Goal: Contribute content: Add original content to the website for others to see

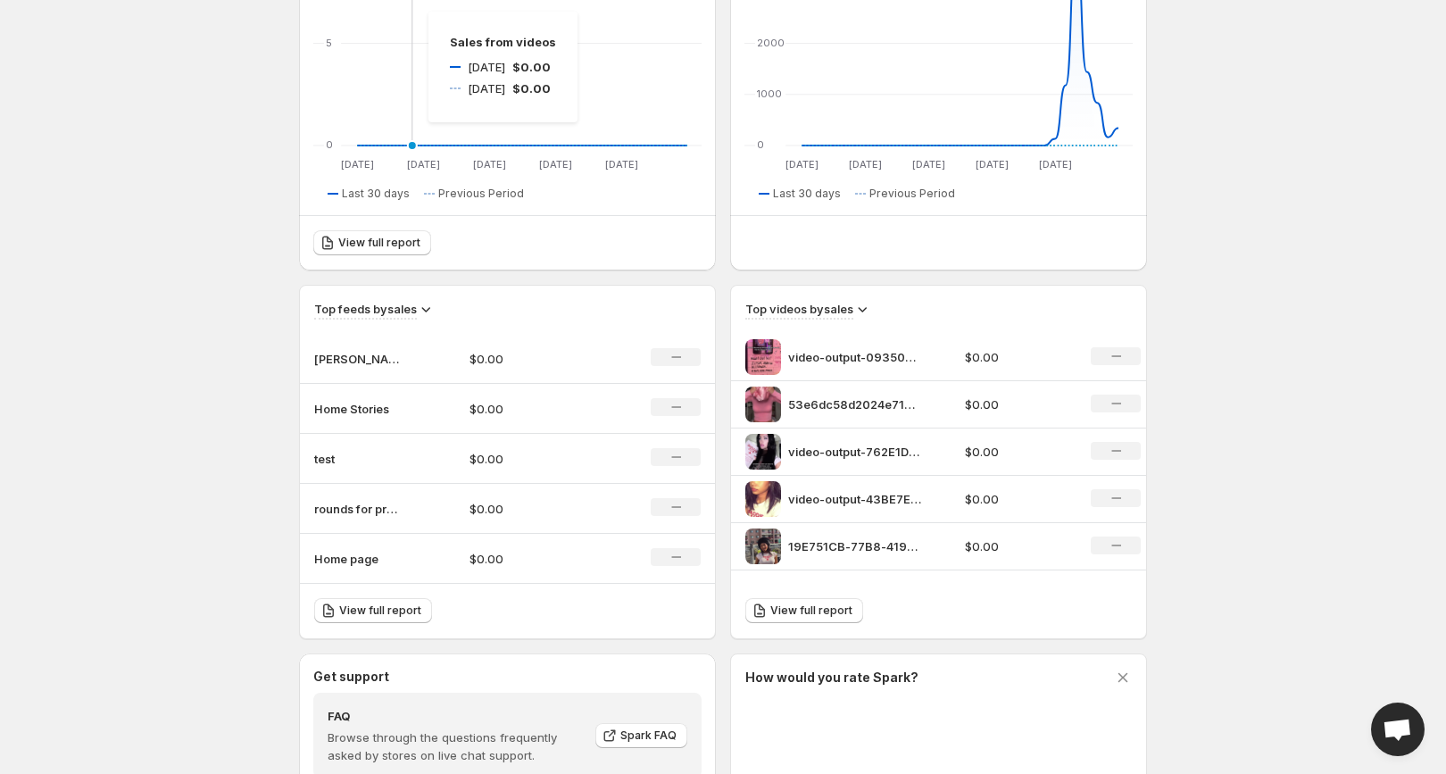
scroll to position [401, 0]
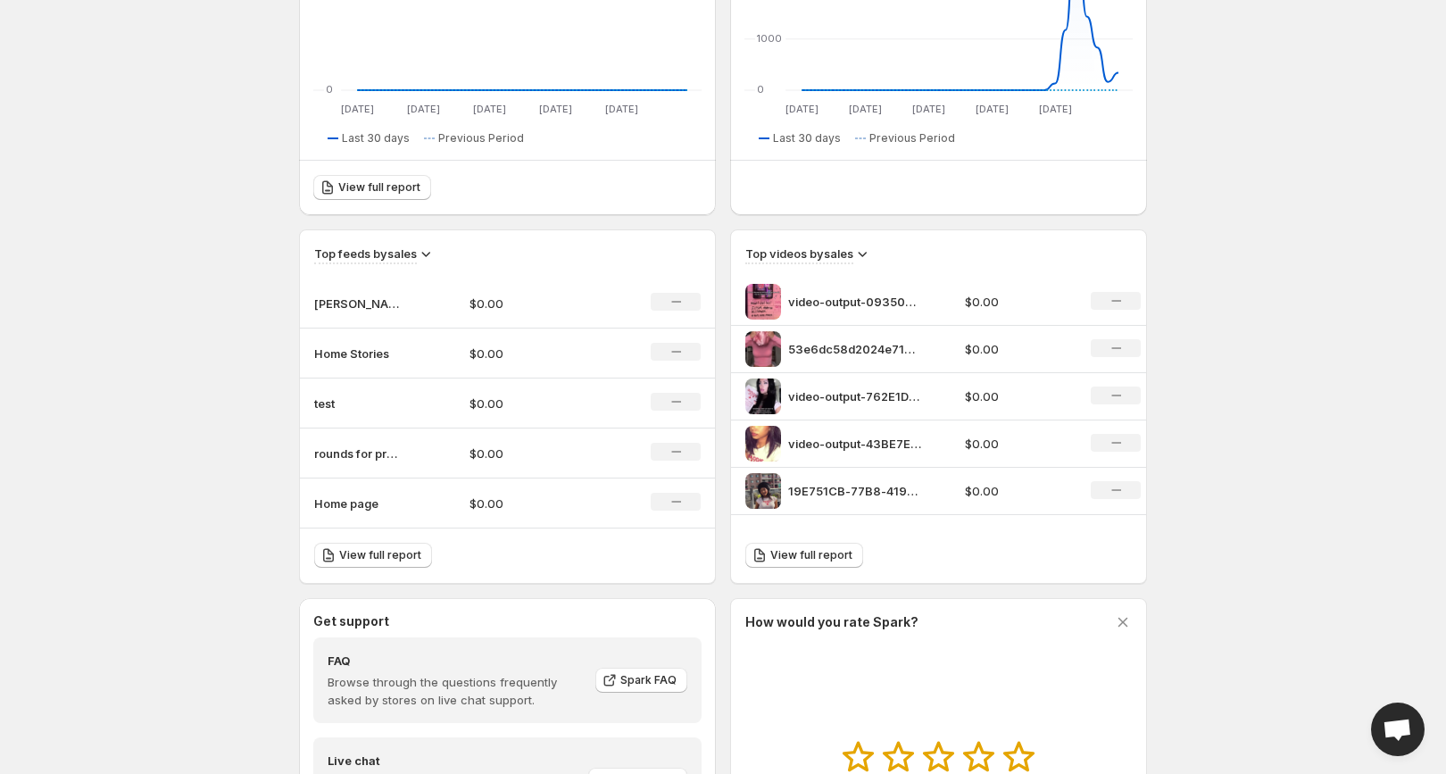
click at [344, 452] on p "rounds for product" at bounding box center [358, 453] width 89 height 18
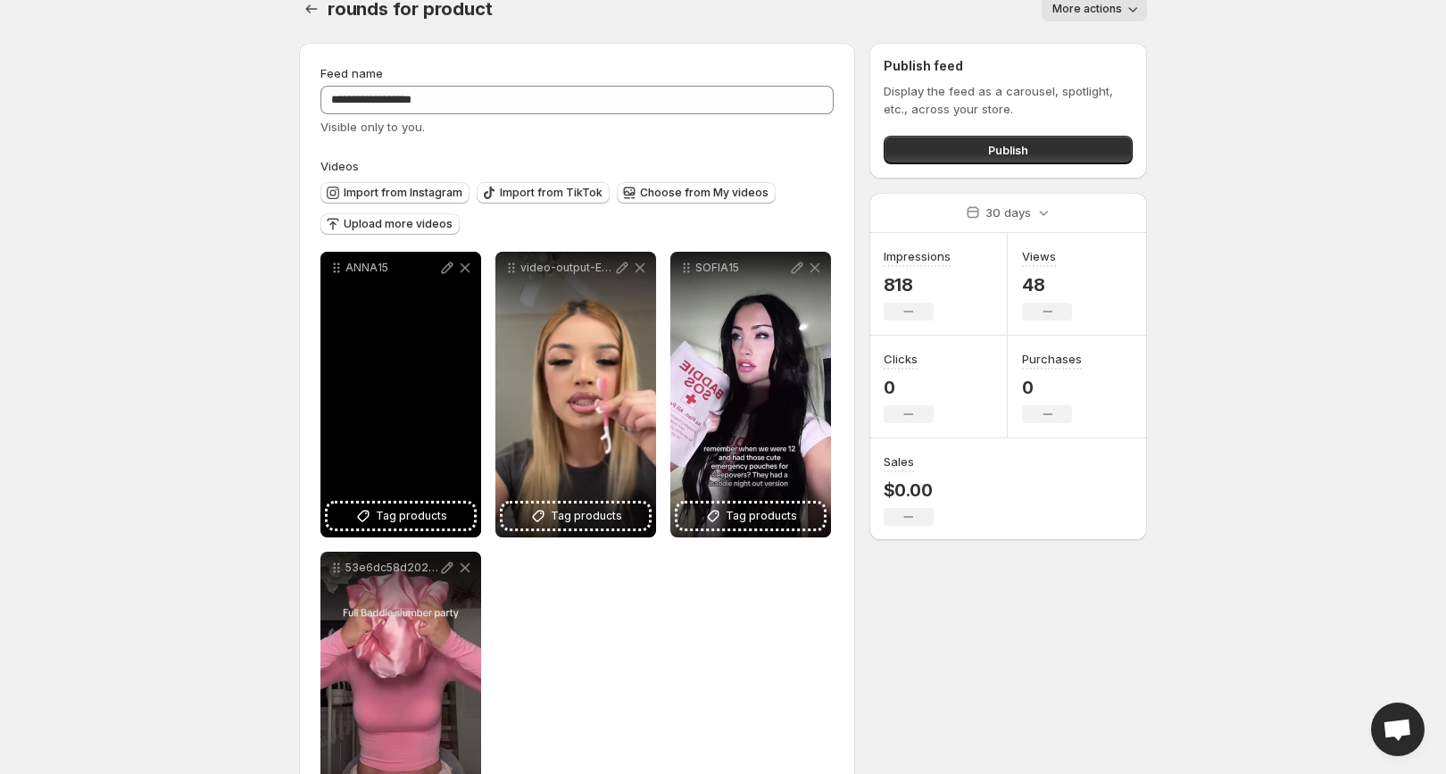
scroll to position [56, 0]
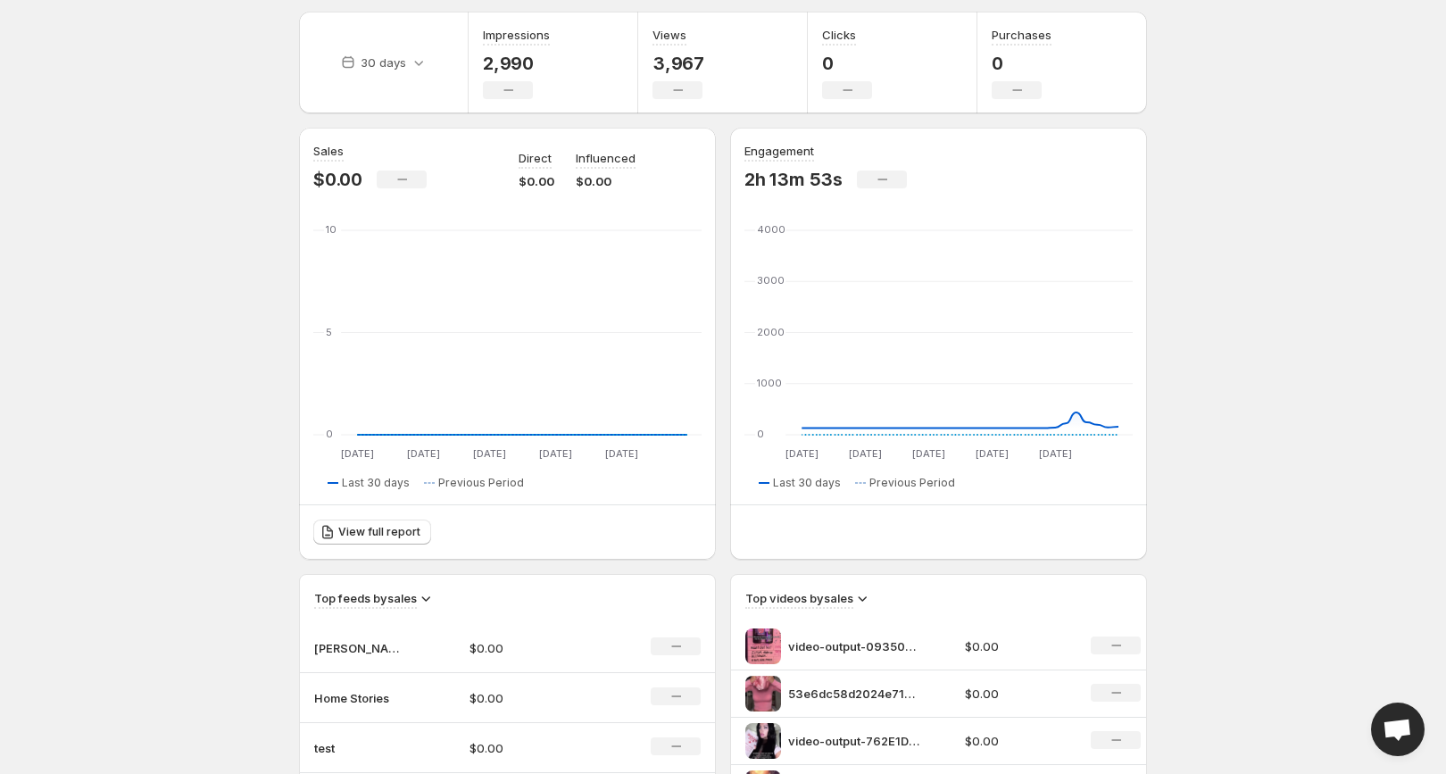
scroll to position [401, 0]
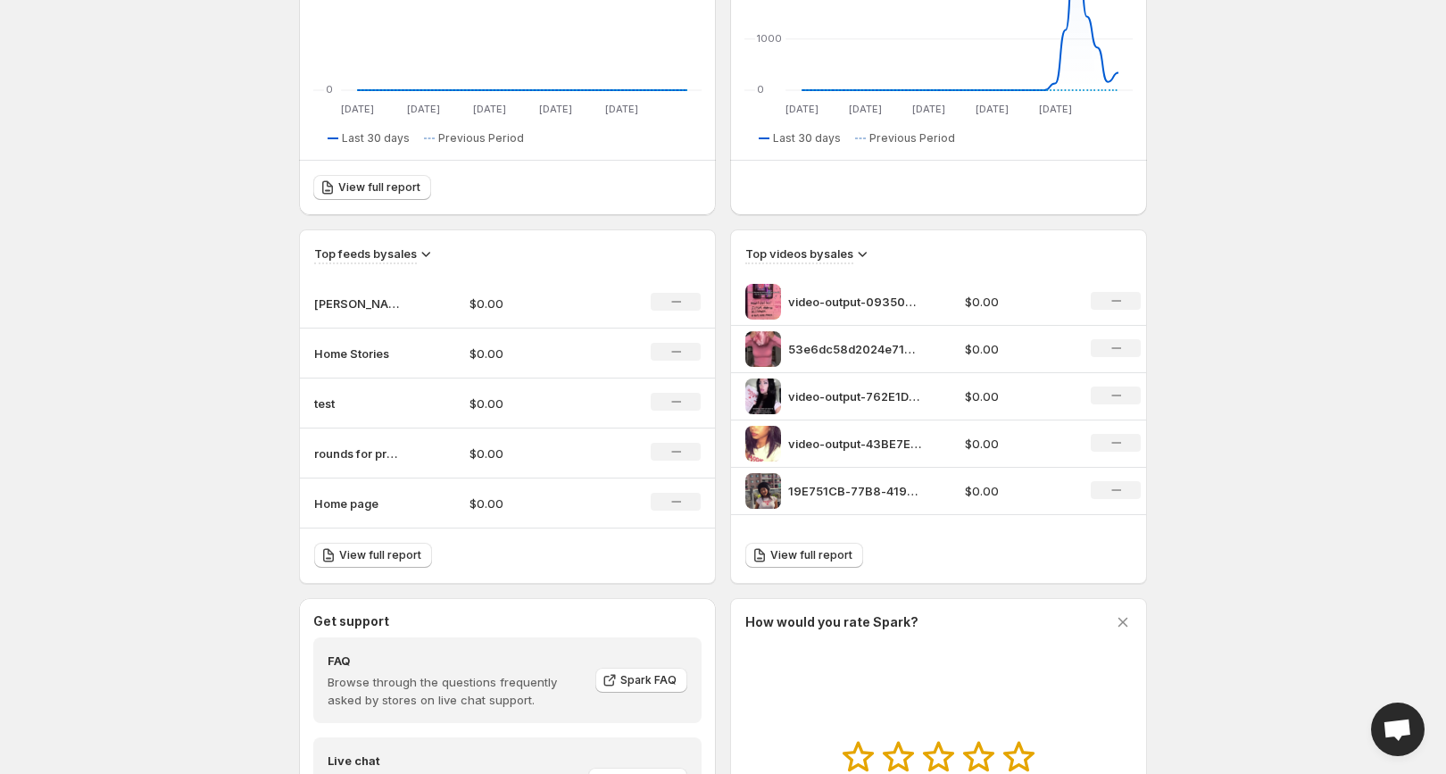
click at [348, 351] on p "Home Stories" at bounding box center [358, 353] width 89 height 18
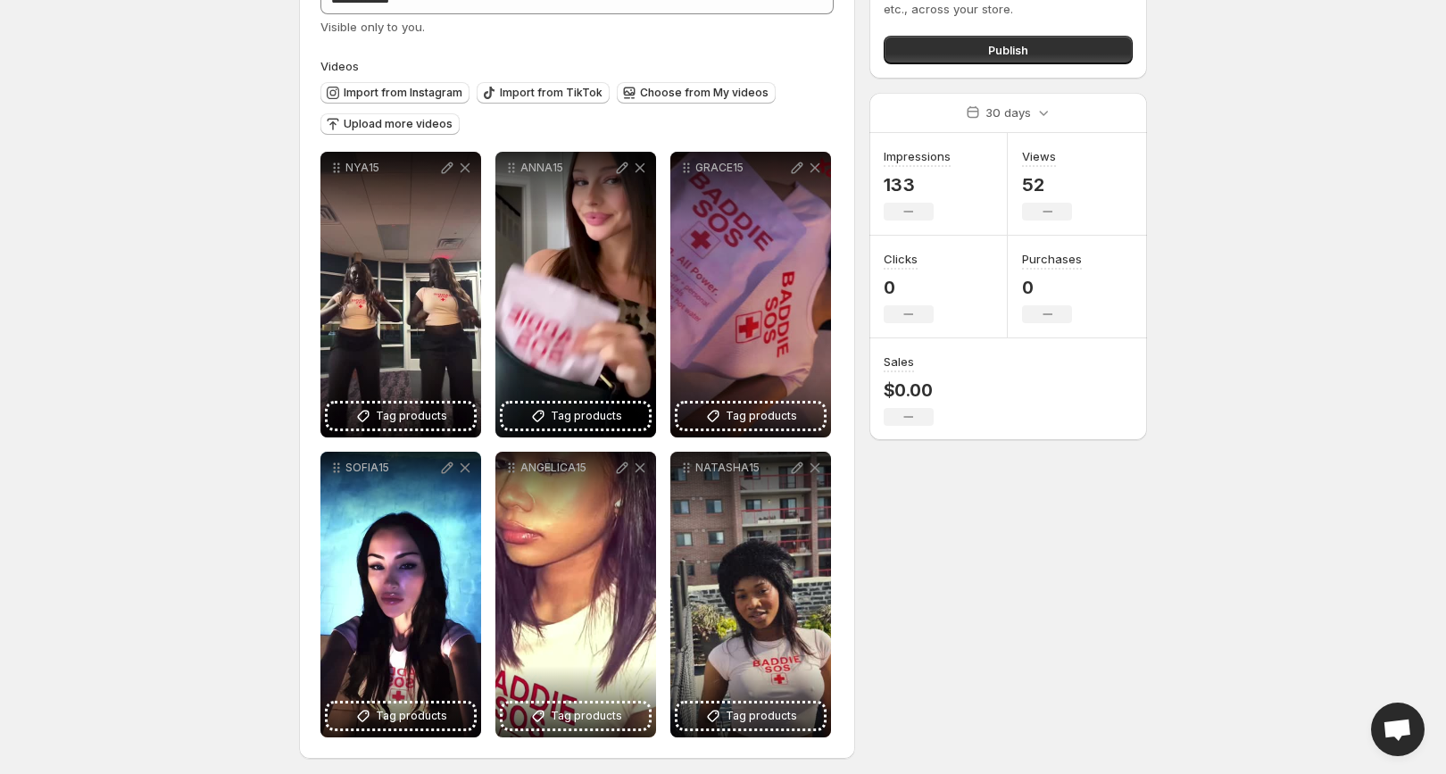
scroll to position [83, 0]
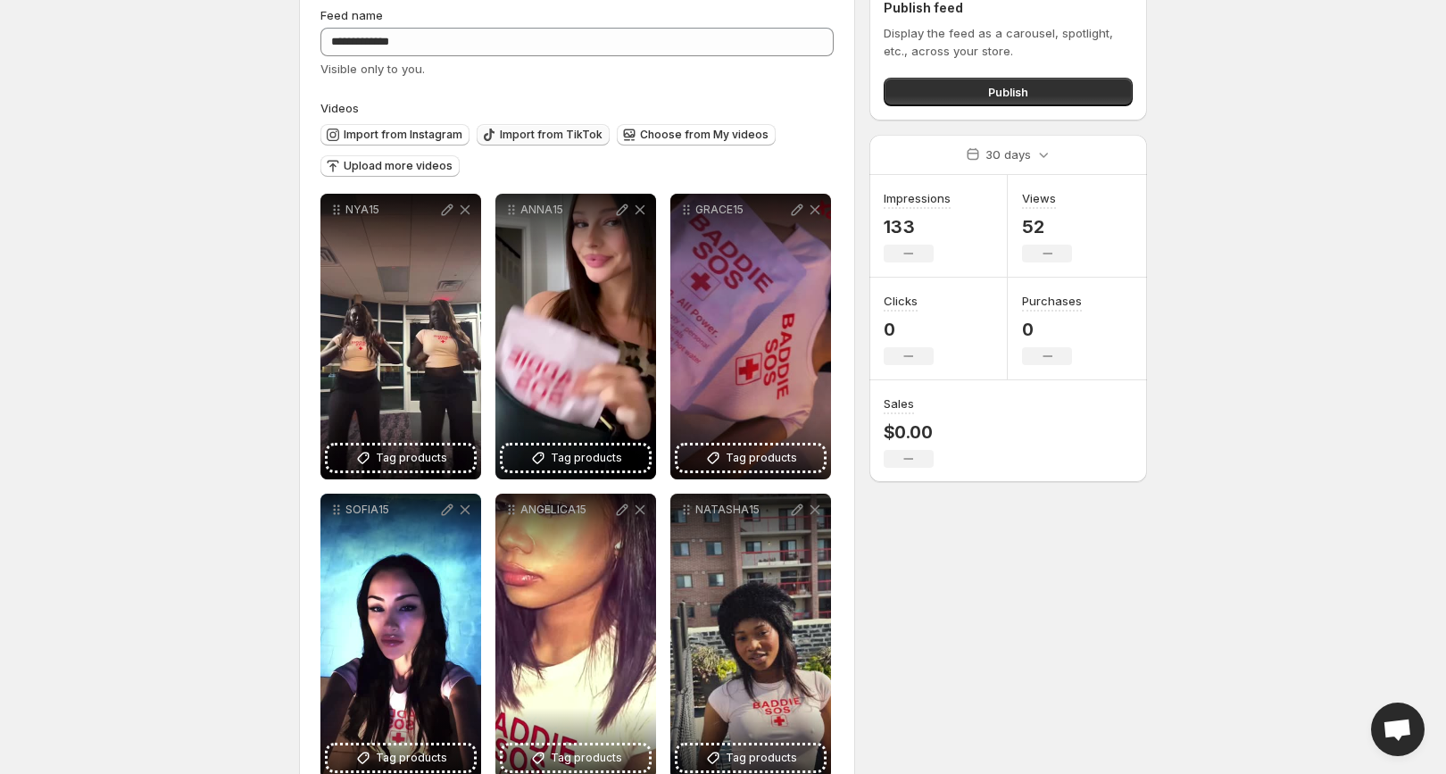
click at [509, 133] on span "Import from TikTok" at bounding box center [551, 135] width 103 height 14
click at [581, 90] on div "**********" at bounding box center [576, 392] width 513 height 773
click at [408, 170] on span "Upload more videos" at bounding box center [398, 166] width 109 height 14
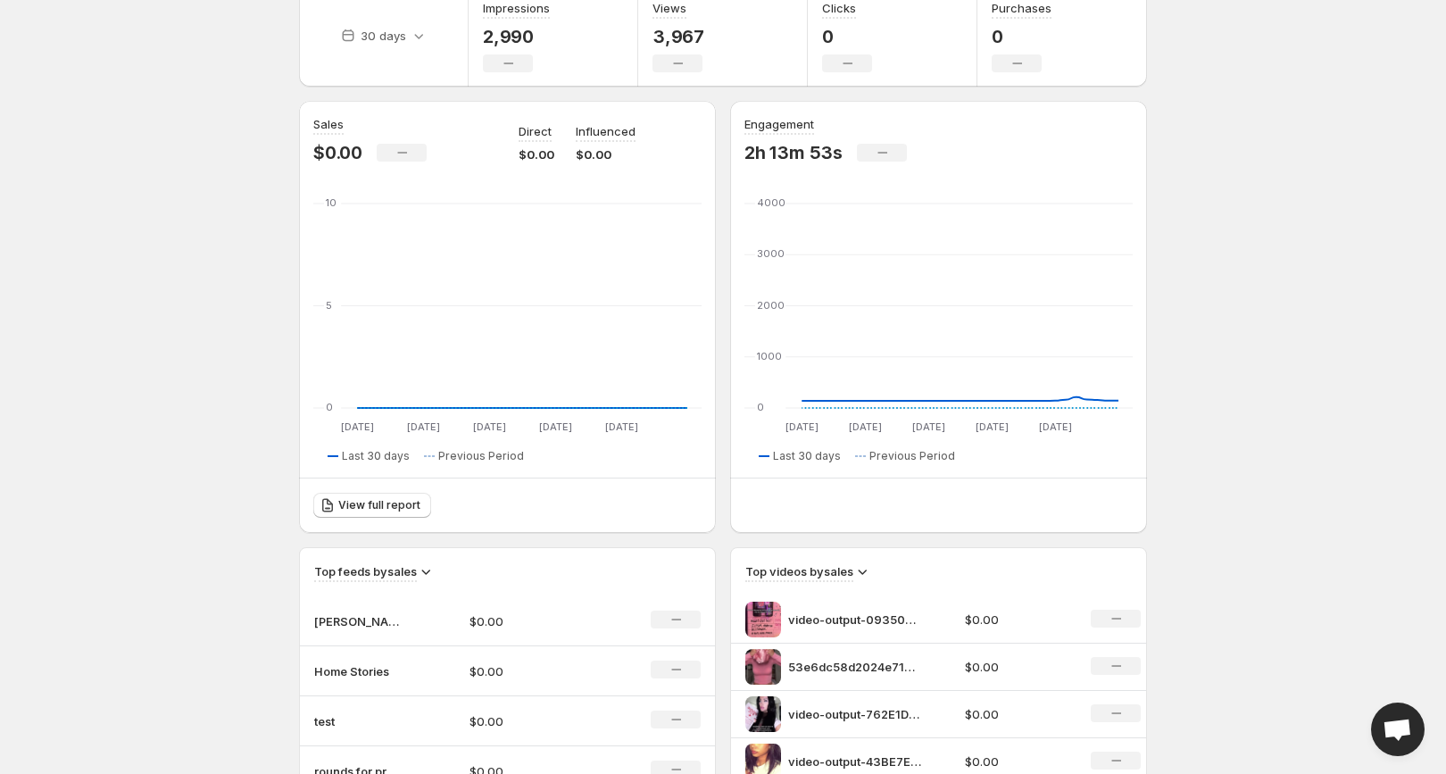
scroll to position [401, 0]
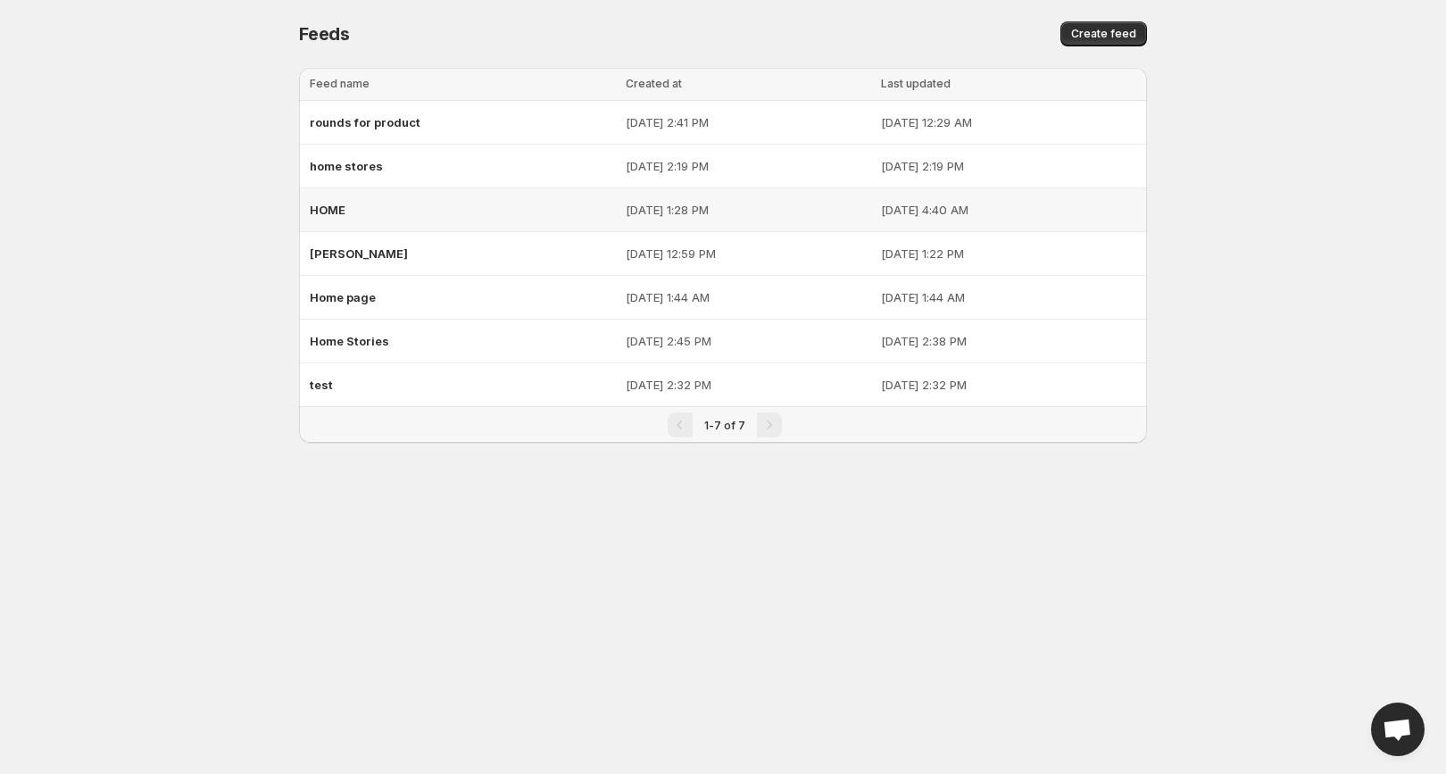
click at [423, 211] on div "HOME" at bounding box center [462, 210] width 305 height 32
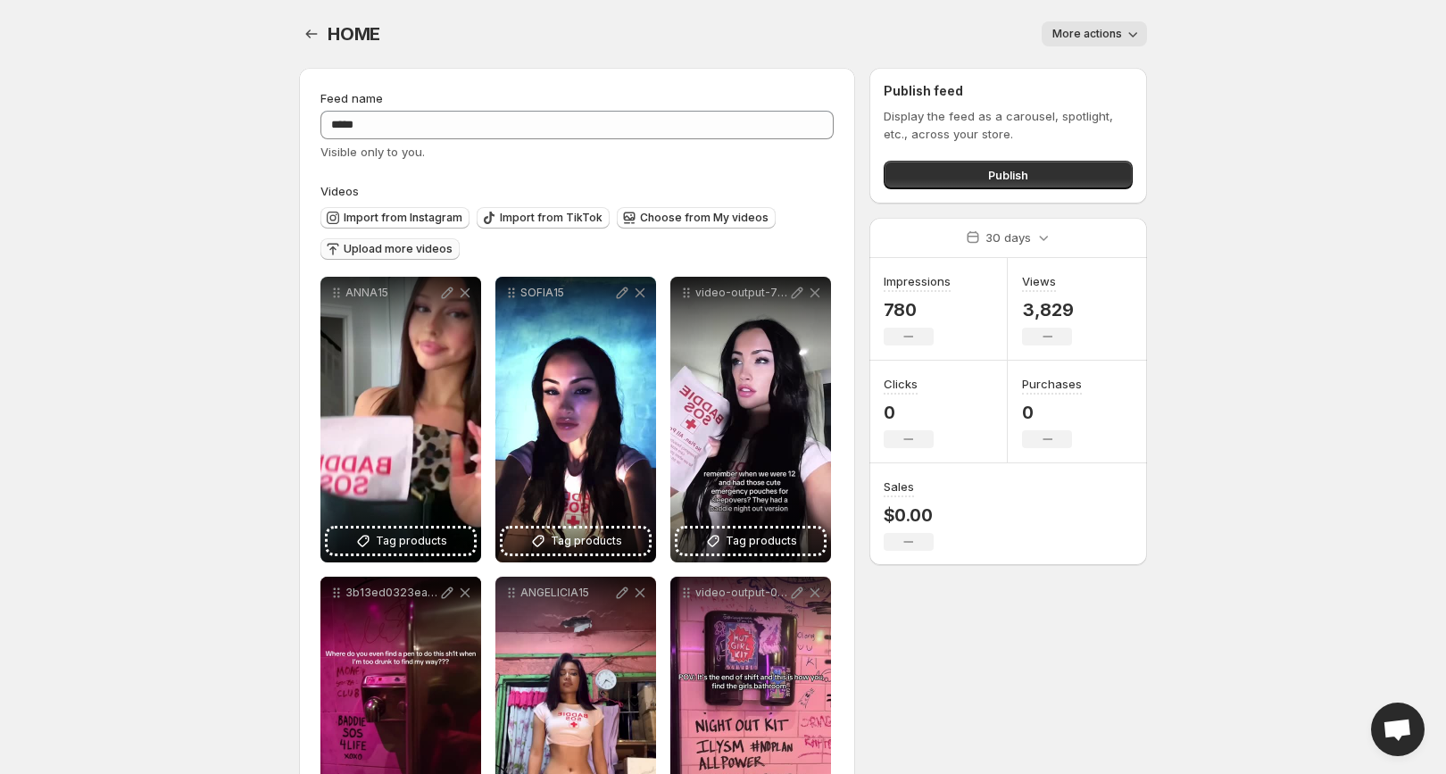
click at [382, 251] on span "Upload more videos" at bounding box center [398, 249] width 109 height 14
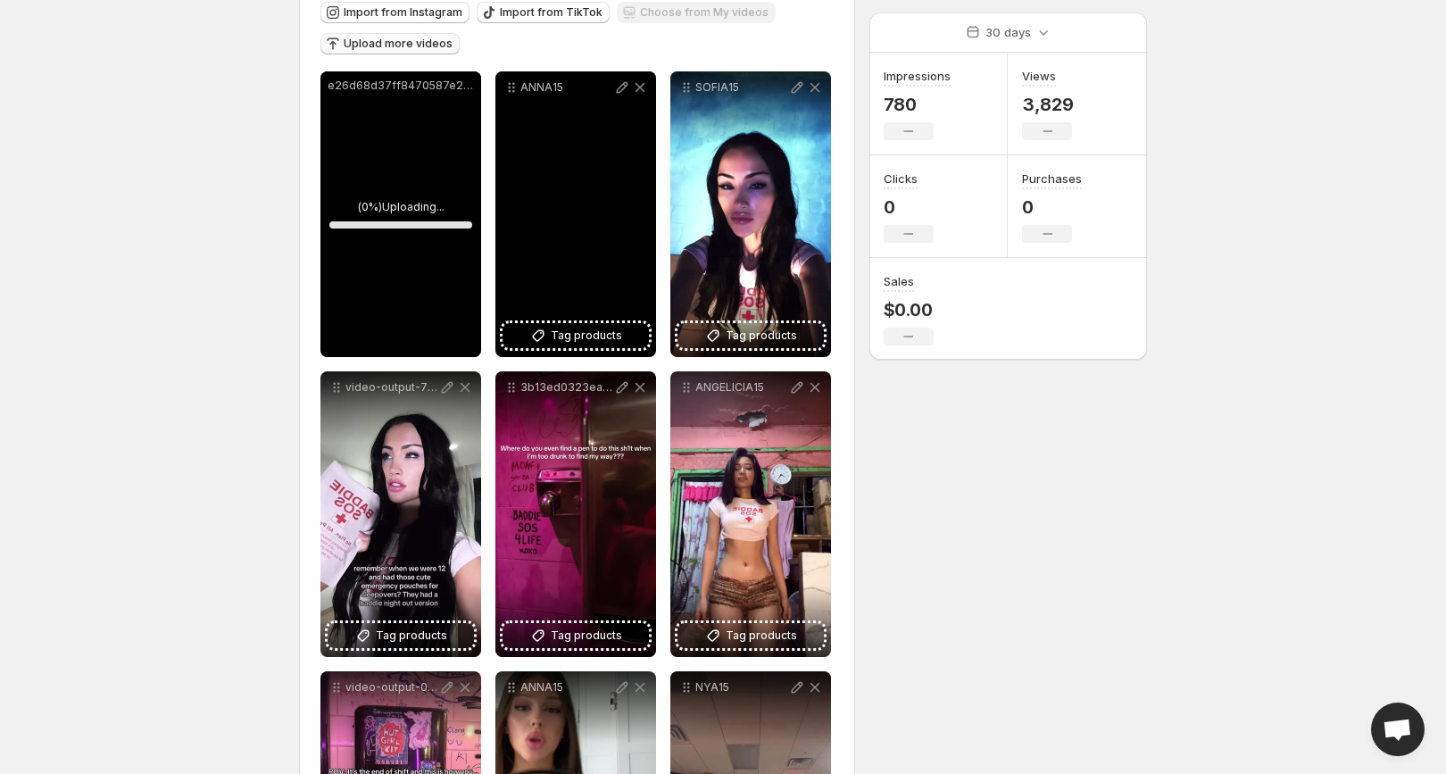
scroll to position [219, 0]
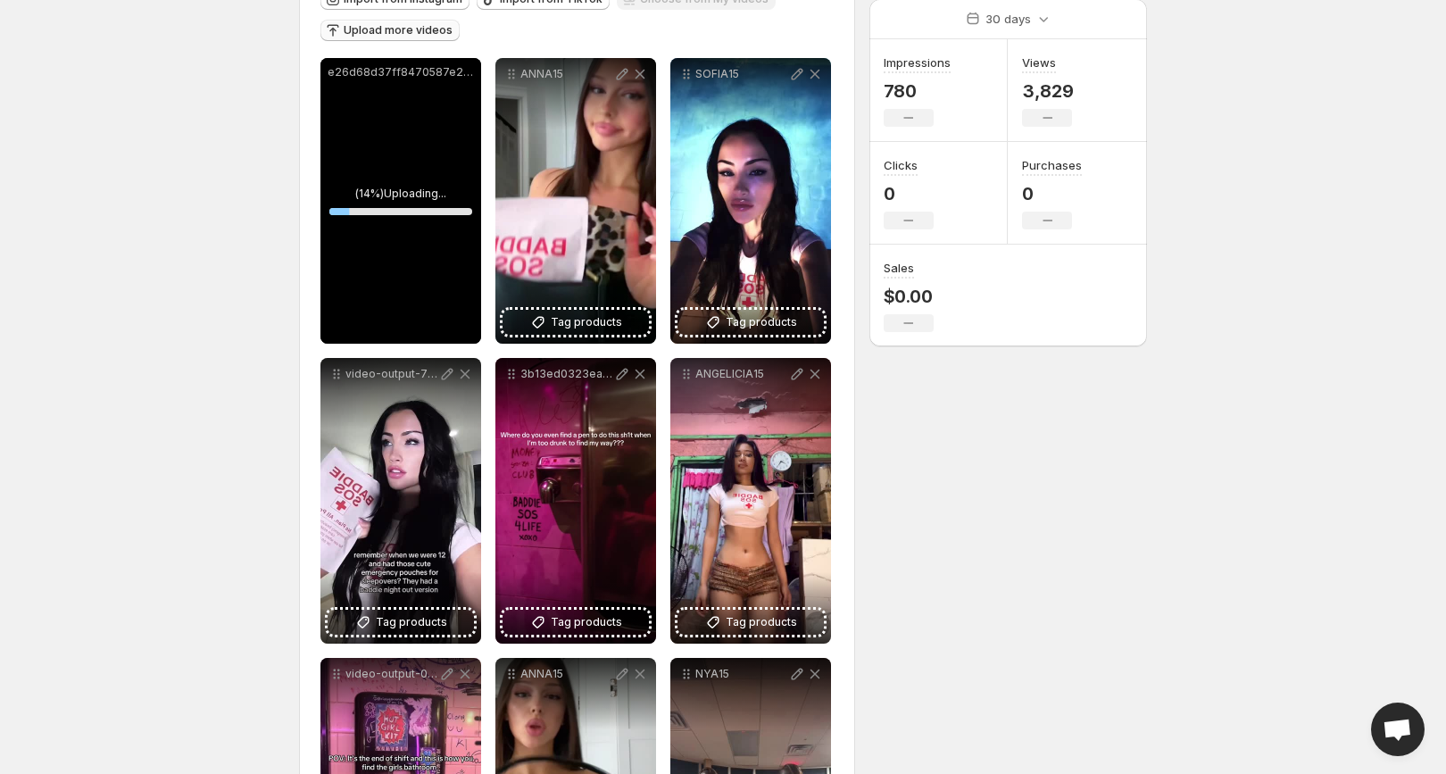
drag, startPoint x: 378, startPoint y: 284, endPoint x: 423, endPoint y: 276, distance: 46.2
click at [423, 276] on div "e26d68d37ff8470587e24b3465e90b25.MOV" at bounding box center [400, 201] width 161 height 286
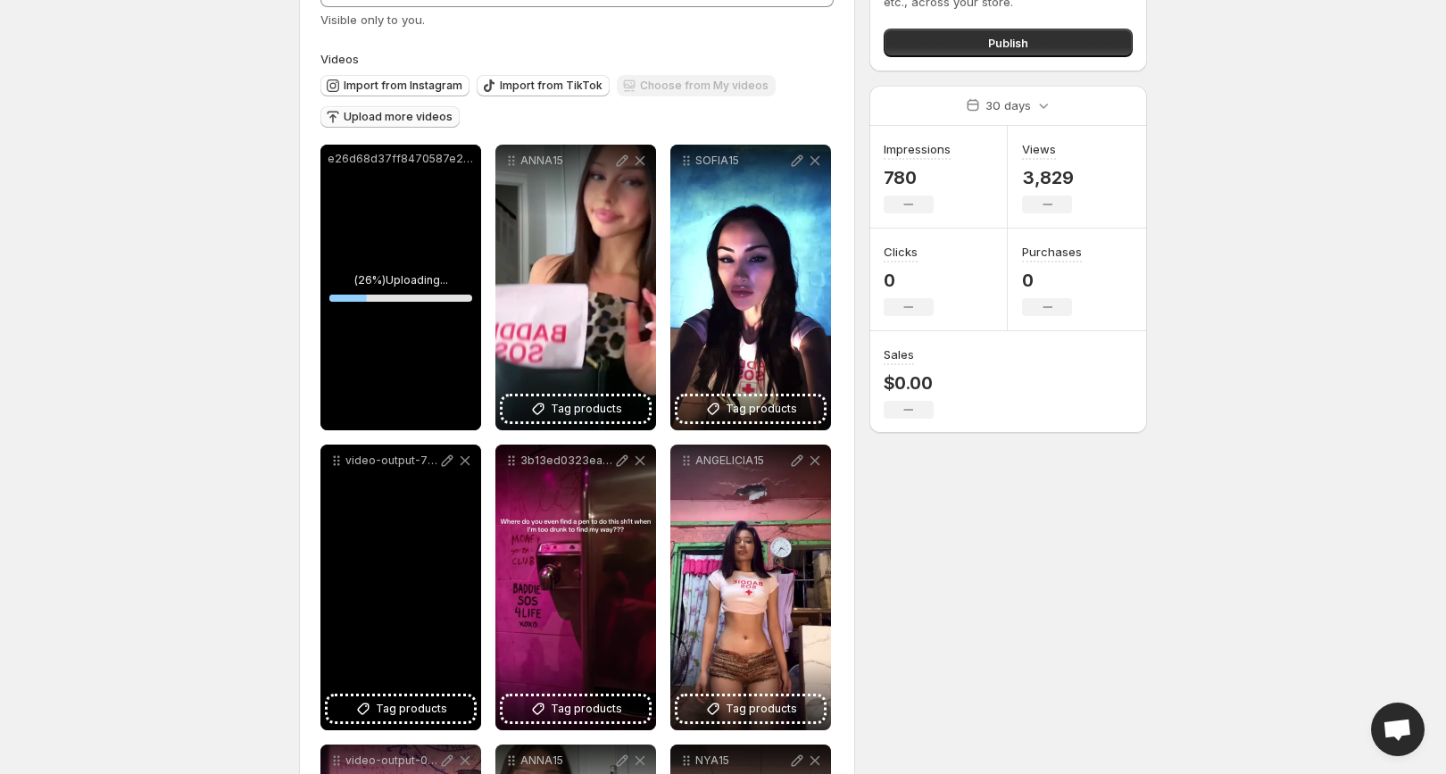
scroll to position [131, 0]
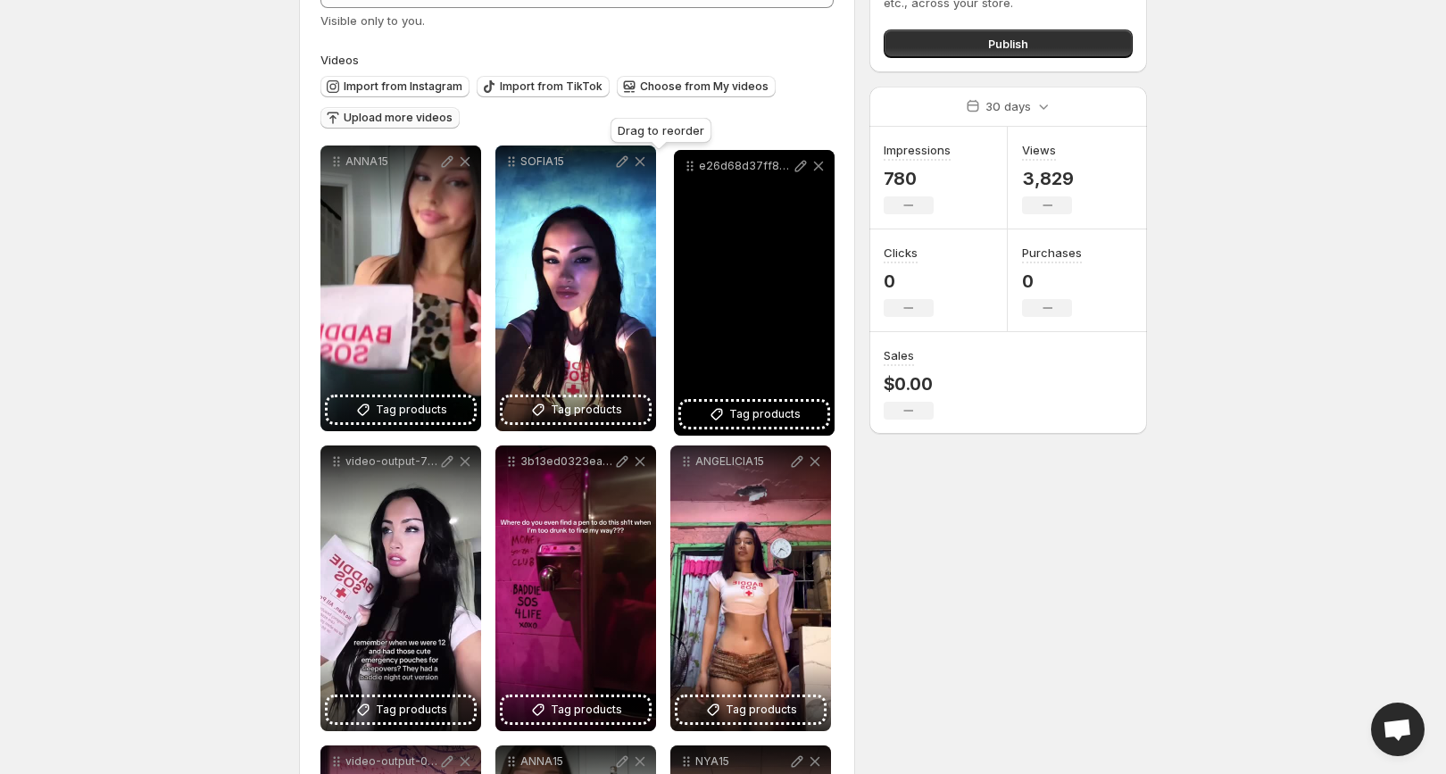
drag, startPoint x: 333, startPoint y: 163, endPoint x: 685, endPoint y: 168, distance: 351.7
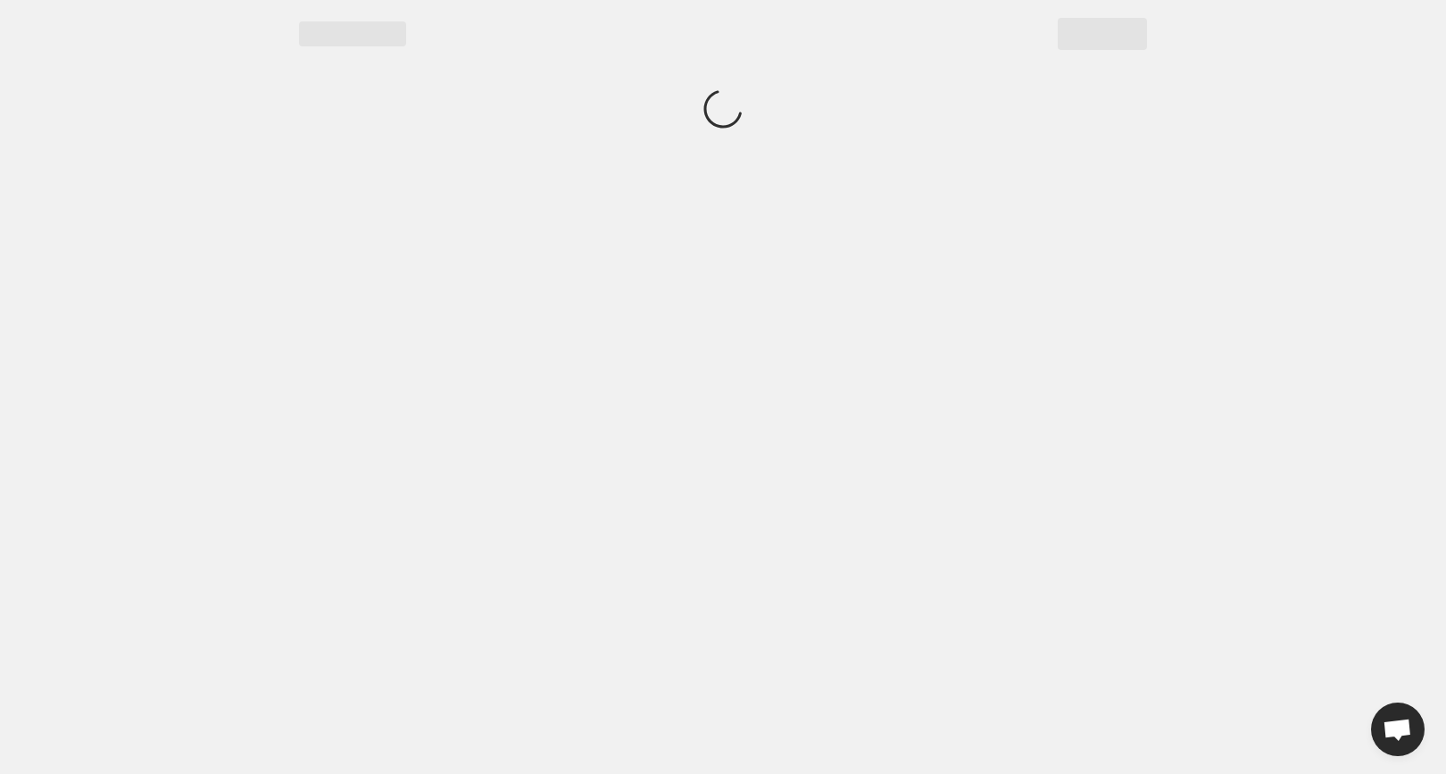
scroll to position [0, 0]
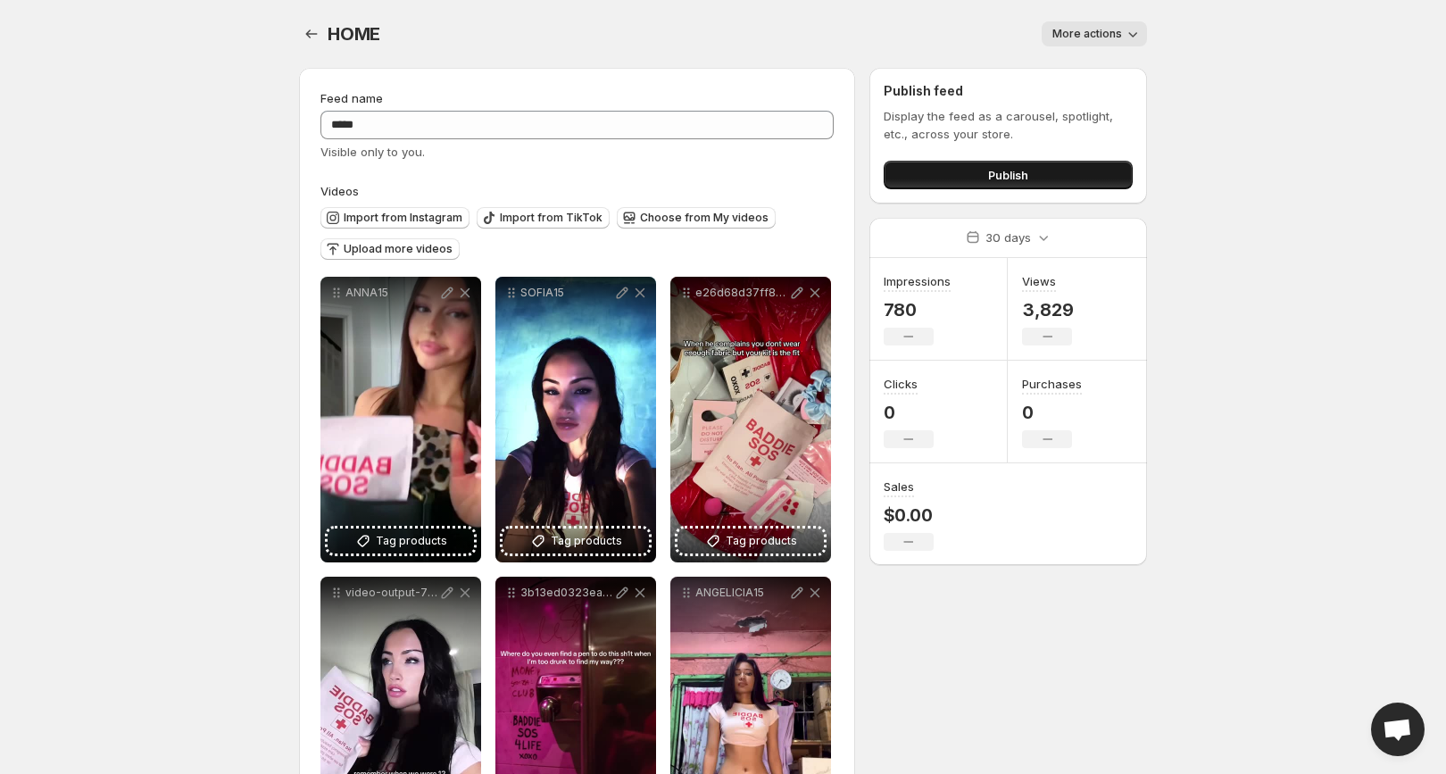
click at [1015, 174] on span "Publish" at bounding box center [1008, 175] width 40 height 18
